Goal: Task Accomplishment & Management: Manage account settings

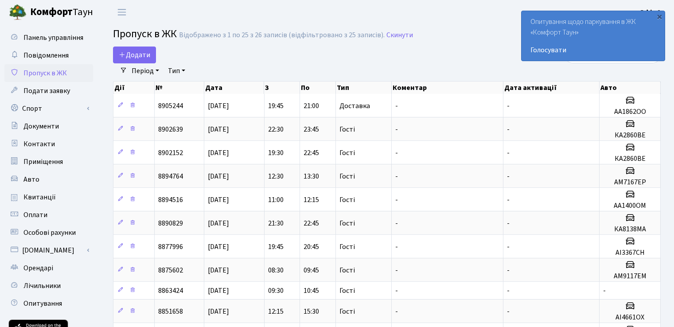
select select "25"
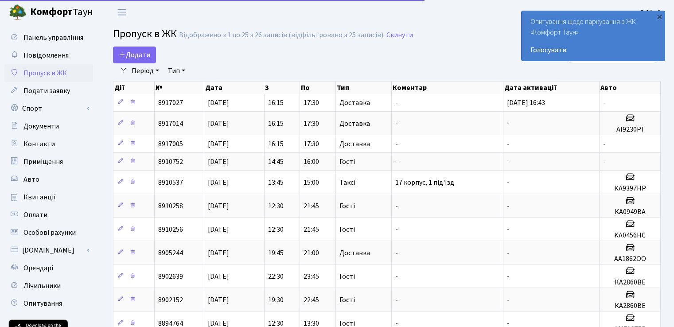
select select "25"
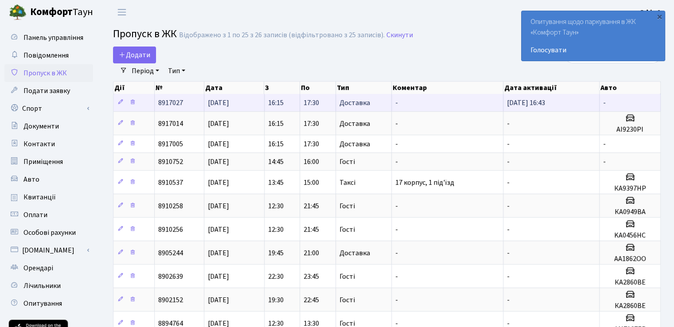
click at [545, 104] on span "25.08.2025, 16:43" at bounding box center [526, 103] width 38 height 10
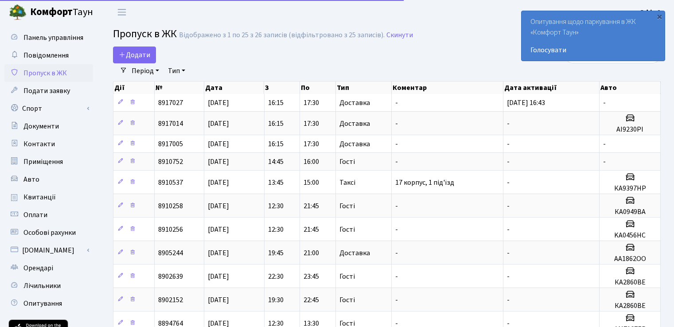
select select "25"
click at [657, 13] on div "×" at bounding box center [659, 16] width 9 height 9
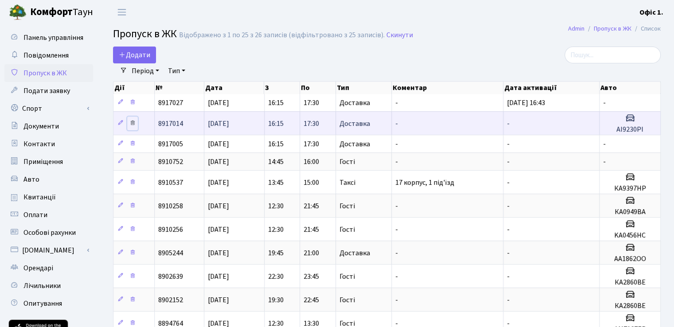
drag, startPoint x: 559, startPoint y: 143, endPoint x: 131, endPoint y: 119, distance: 428.5
click at [131, 119] on link at bounding box center [132, 124] width 11 height 14
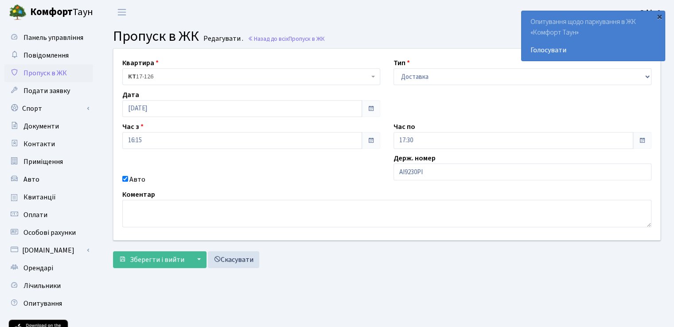
click at [661, 15] on div "×" at bounding box center [659, 16] width 9 height 9
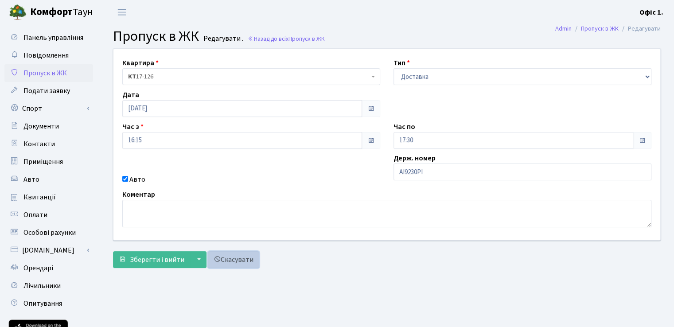
click at [217, 262] on span at bounding box center [217, 259] width 7 height 7
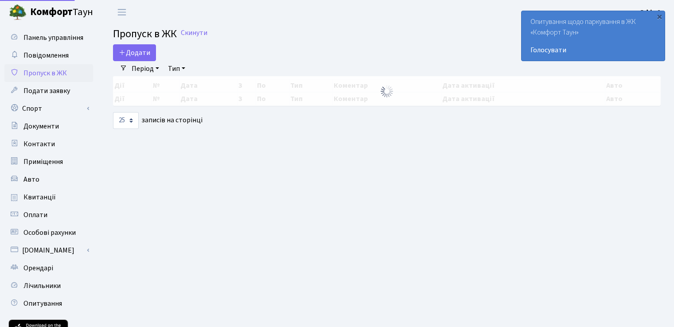
select select "25"
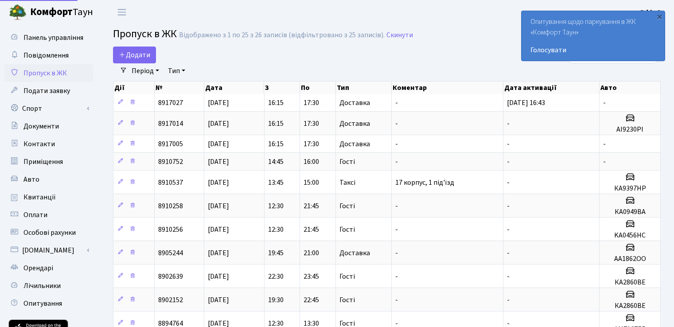
select select "25"
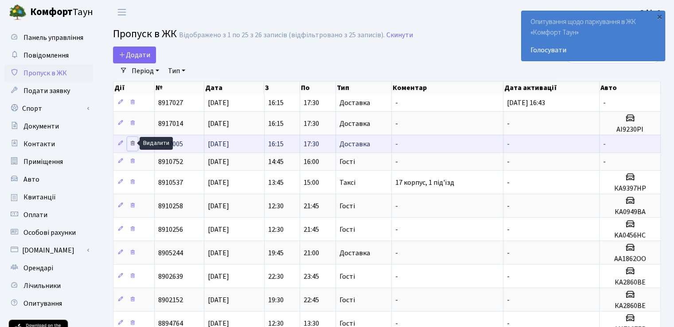
click at [133, 142] on icon at bounding box center [132, 143] width 6 height 6
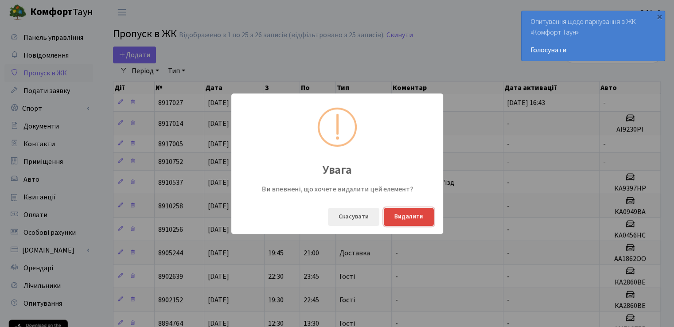
click at [411, 222] on button "Видалити" at bounding box center [409, 217] width 50 height 18
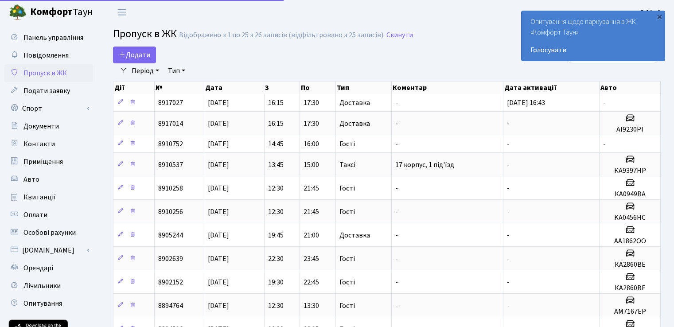
select select "25"
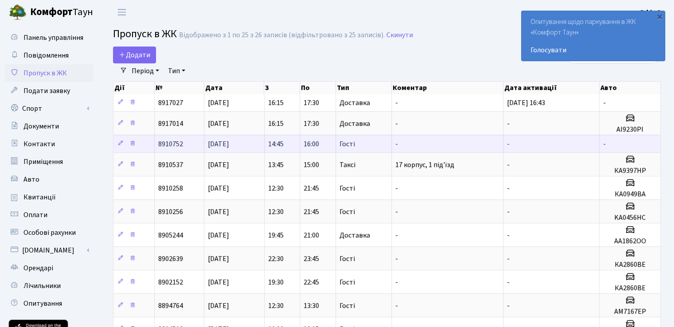
click at [631, 135] on td "-" at bounding box center [630, 144] width 61 height 18
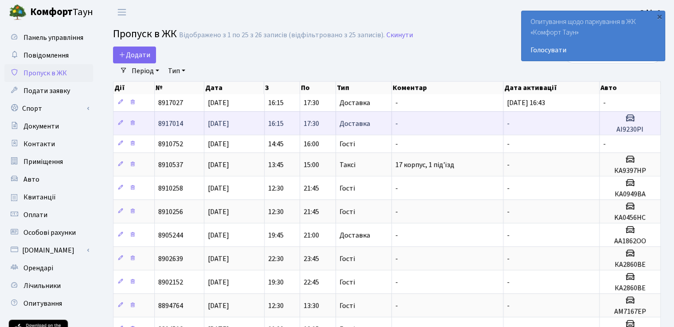
click at [633, 124] on h3 at bounding box center [630, 119] width 54 height 13
